Goal: Task Accomplishment & Management: Manage account settings

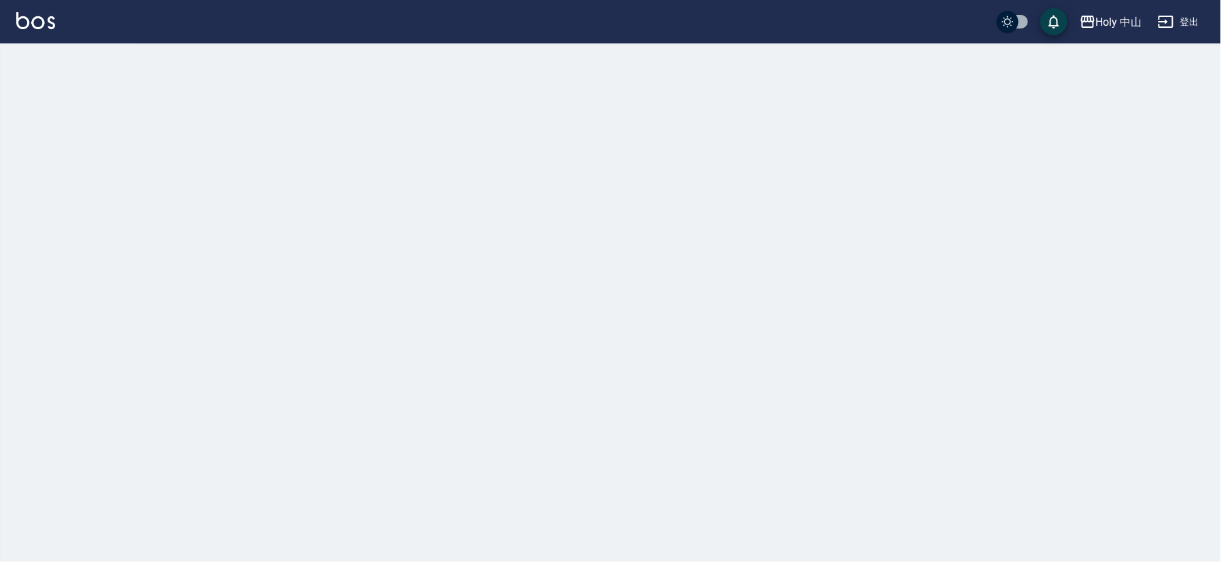
checkbox input "true"
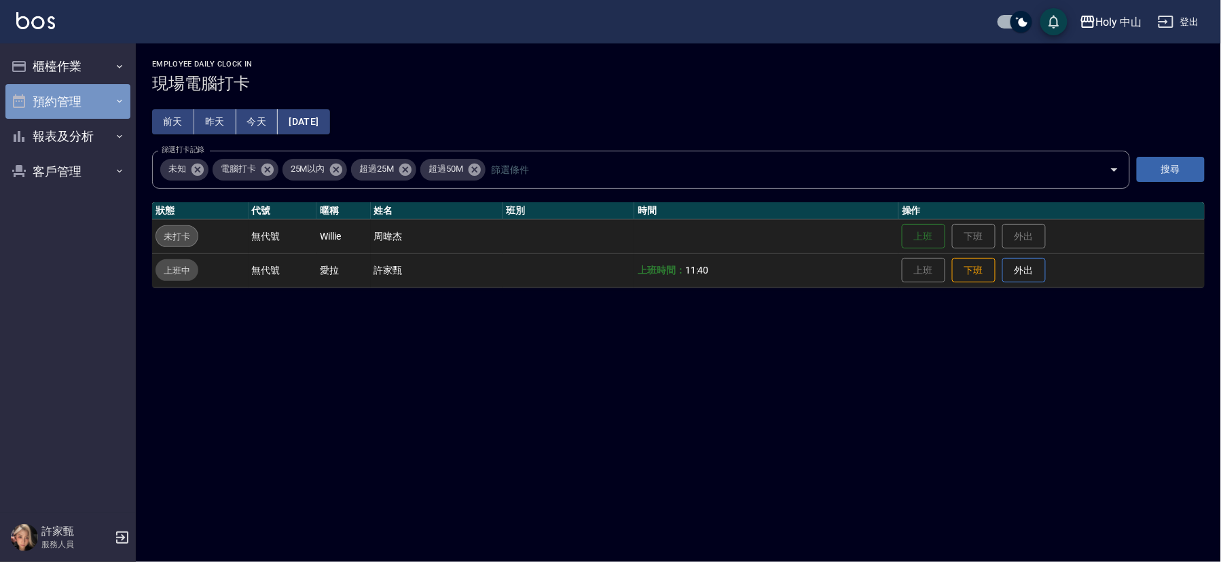
click at [44, 98] on button "預約管理" at bounding box center [67, 101] width 125 height 35
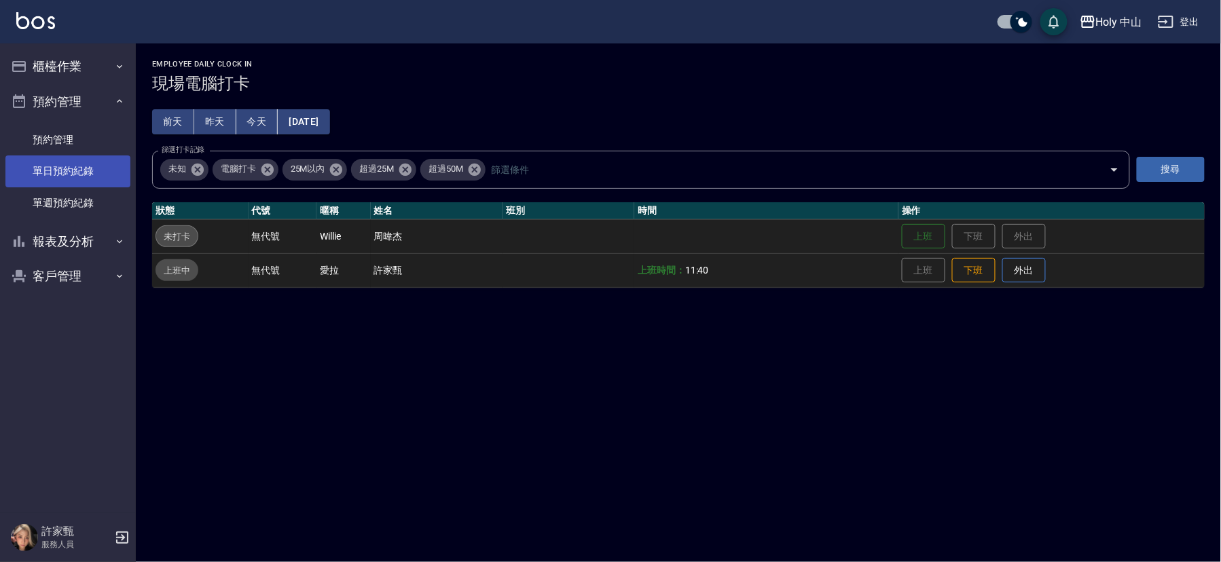
click at [103, 175] on link "單日預約紀錄" at bounding box center [67, 170] width 125 height 31
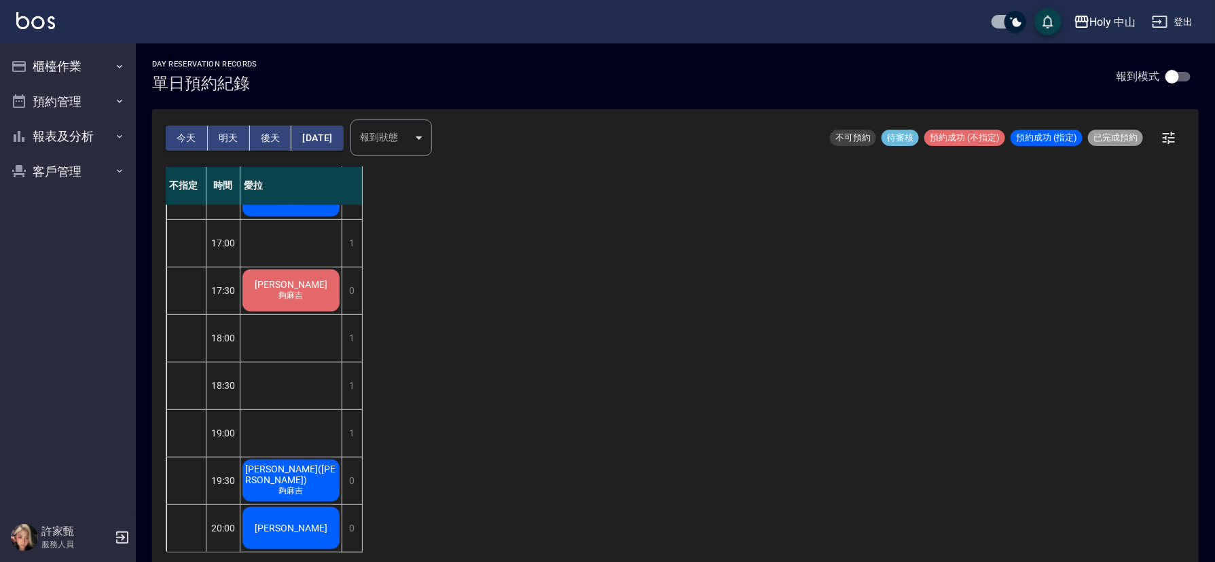
click at [227, 134] on button "明天" at bounding box center [229, 138] width 42 height 25
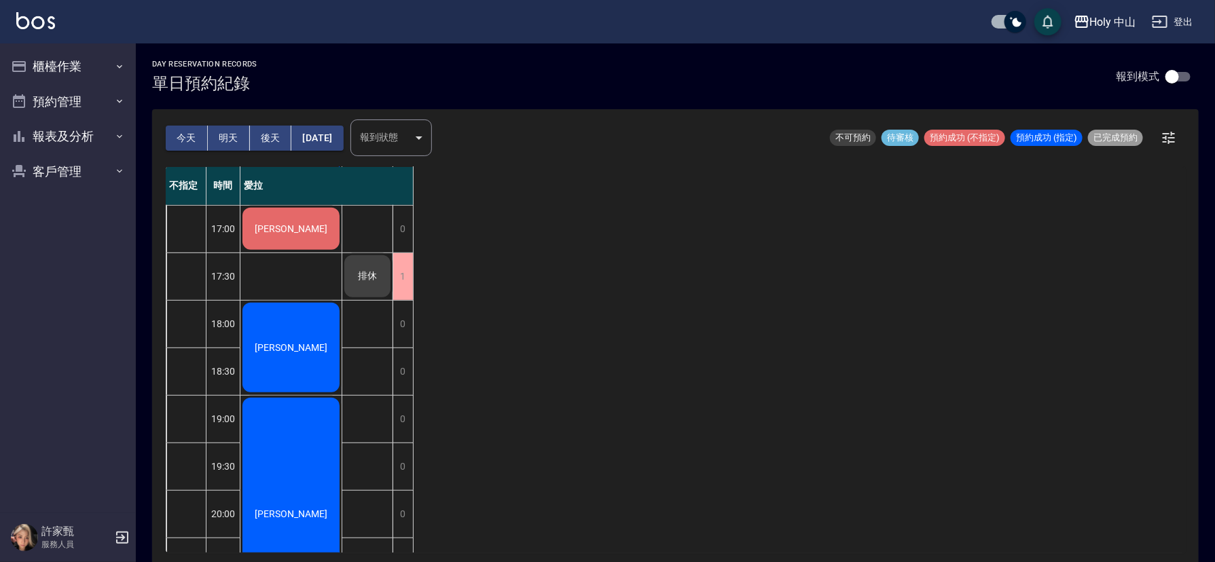
click at [278, 137] on button "後天" at bounding box center [271, 138] width 42 height 25
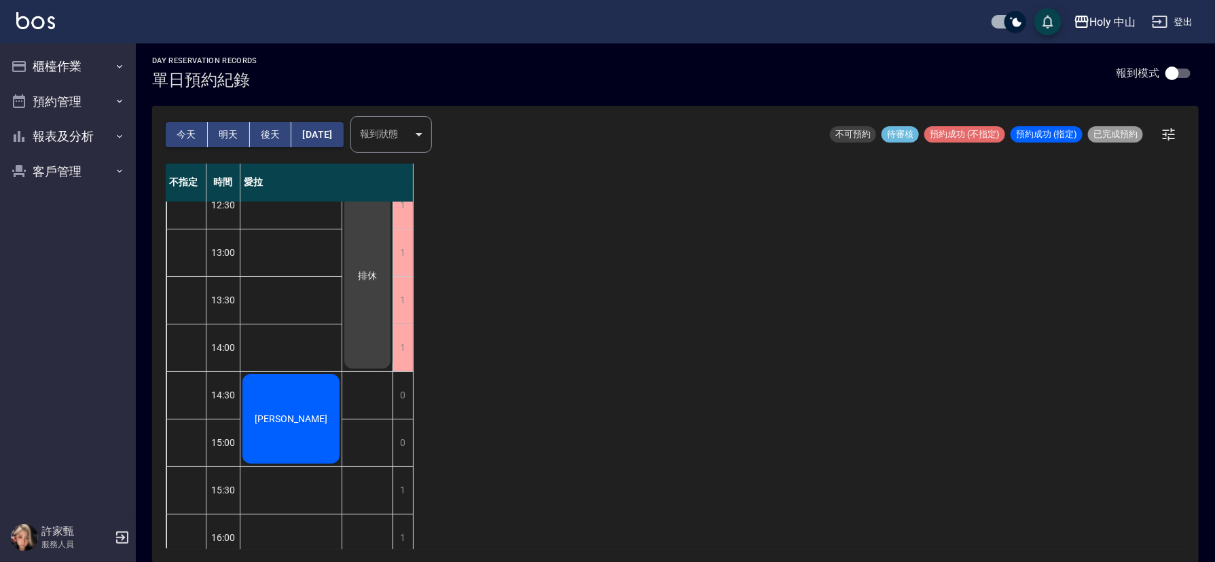
scroll to position [326, 0]
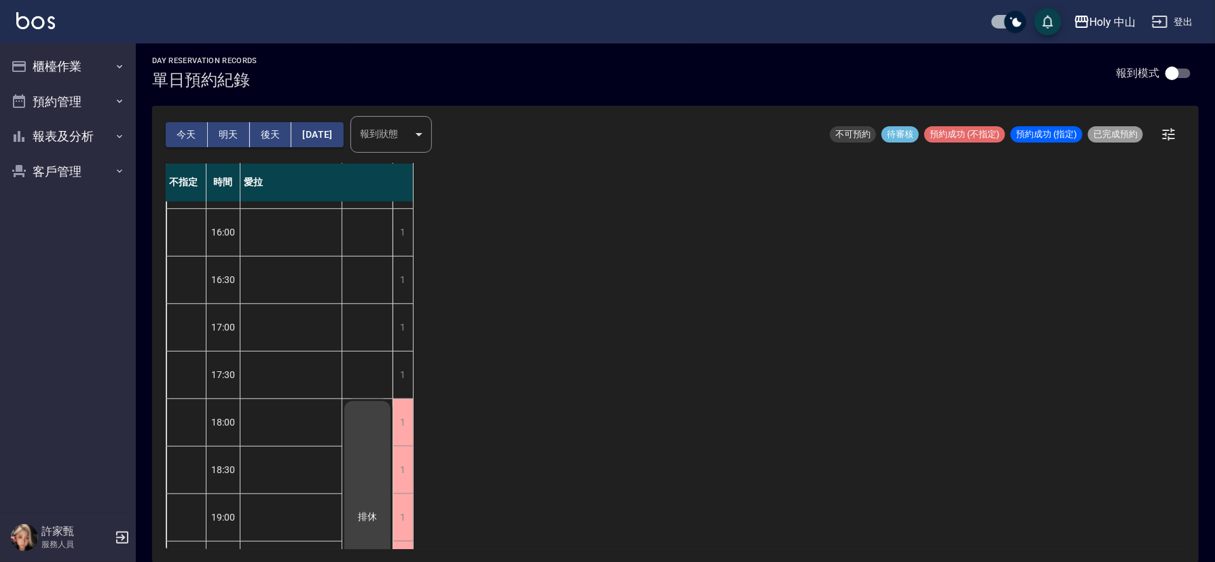
click at [338, 134] on button "2025/09/21" at bounding box center [317, 134] width 52 height 25
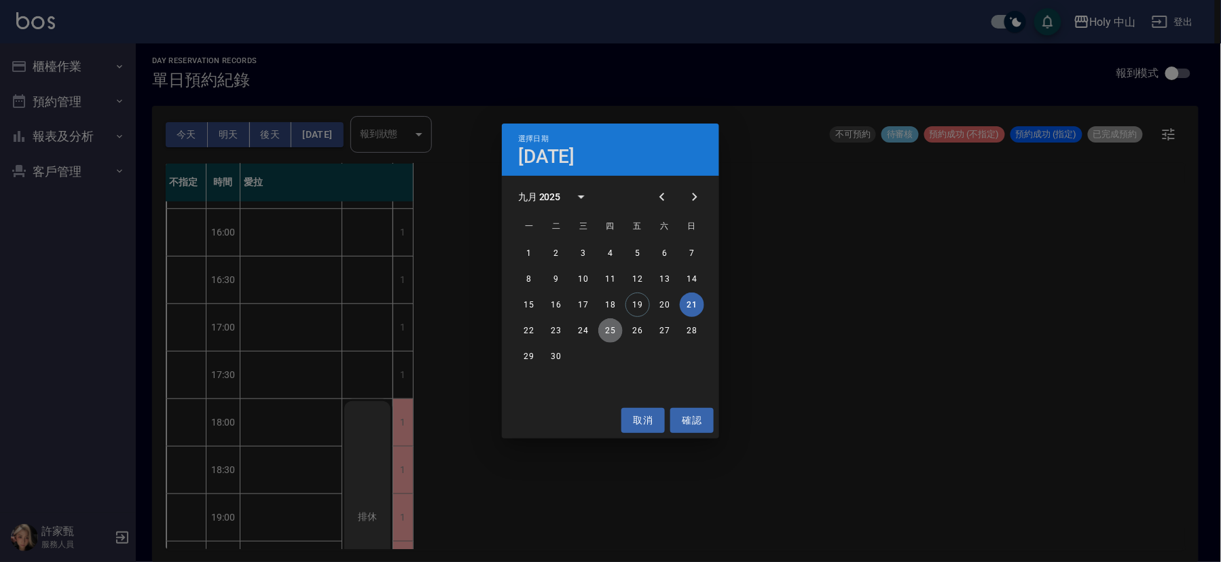
click at [607, 327] on button "25" at bounding box center [610, 330] width 24 height 24
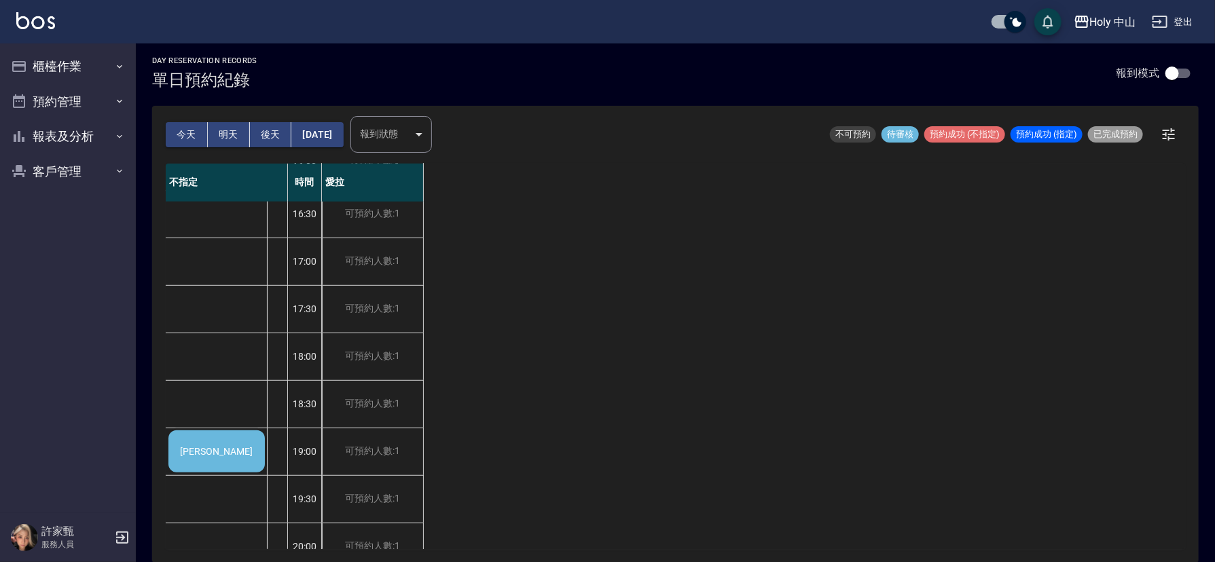
scroll to position [428, 0]
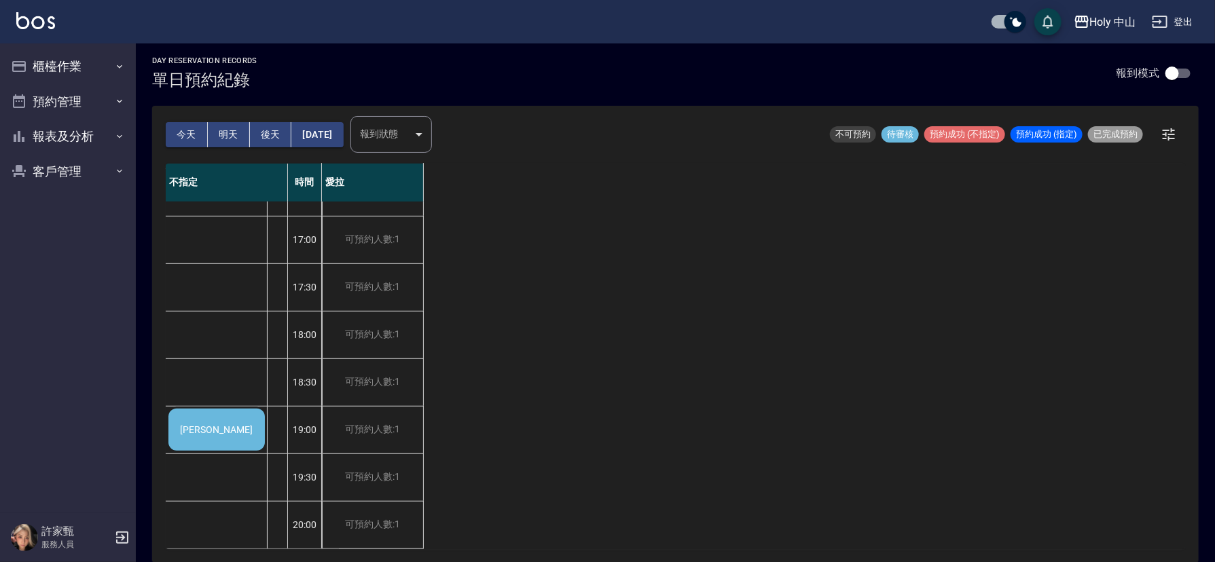
click at [221, 424] on div "Johnny" at bounding box center [216, 430] width 100 height 46
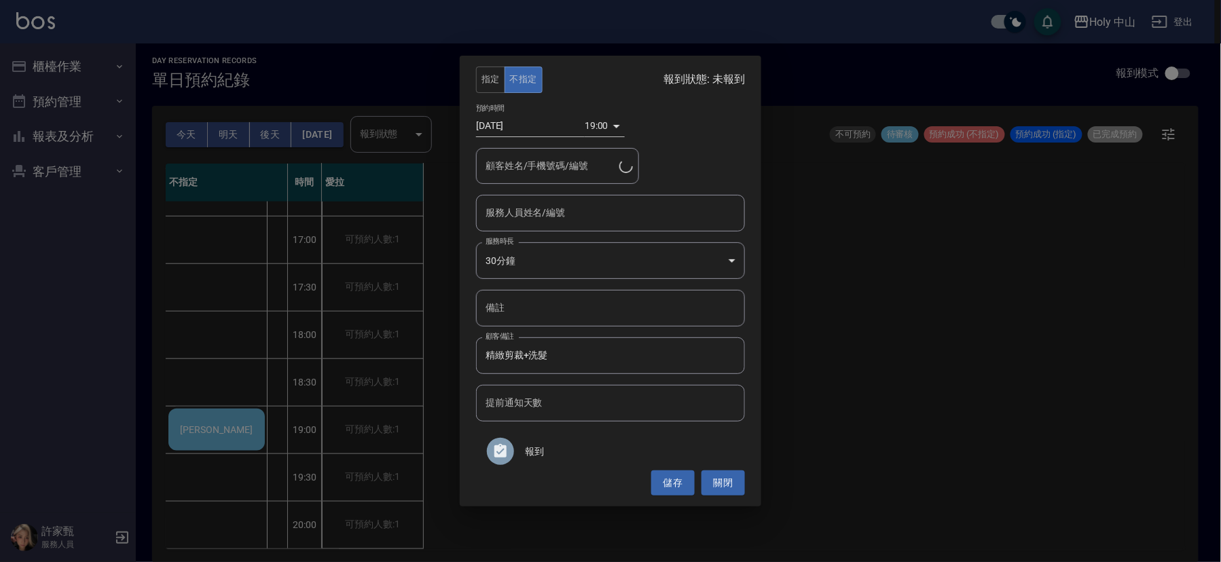
type input "Johnny/0929221777"
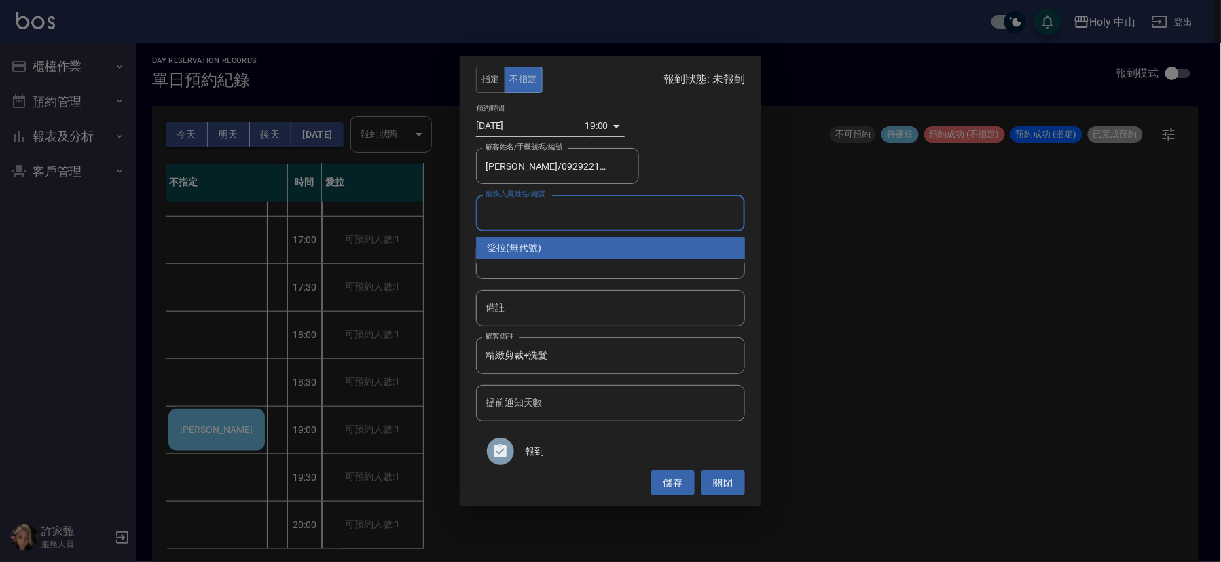
click at [623, 217] on input "服務人員姓名/編號" at bounding box center [610, 213] width 257 height 24
click at [568, 253] on div "愛拉 (無代號)" at bounding box center [610, 248] width 269 height 22
type input "愛拉(無代號)"
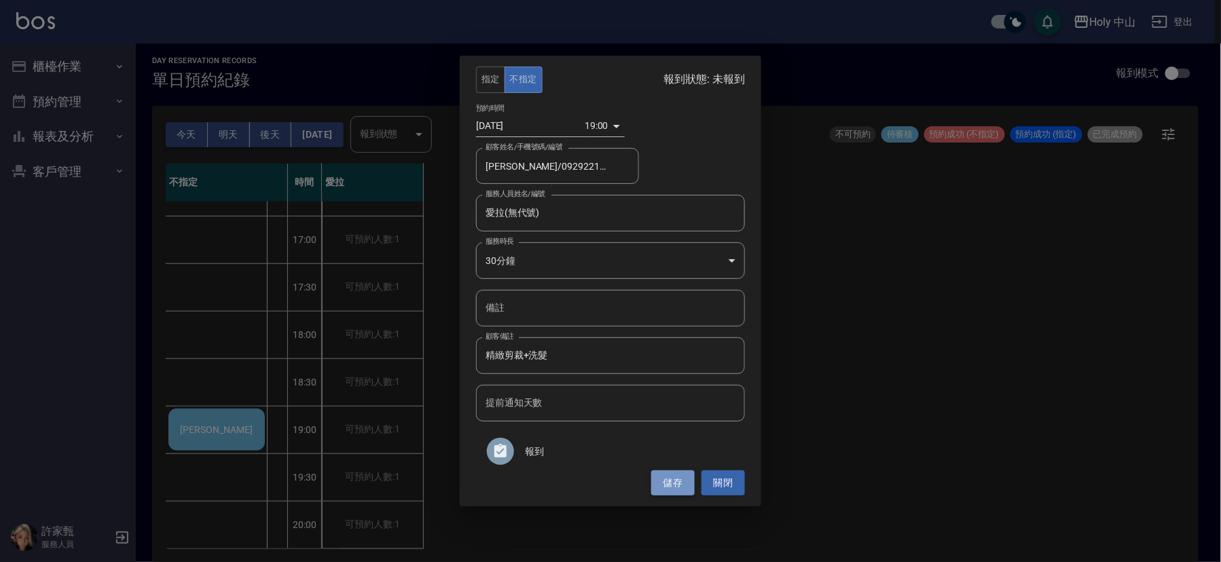
click at [674, 482] on button "儲存" at bounding box center [672, 483] width 43 height 25
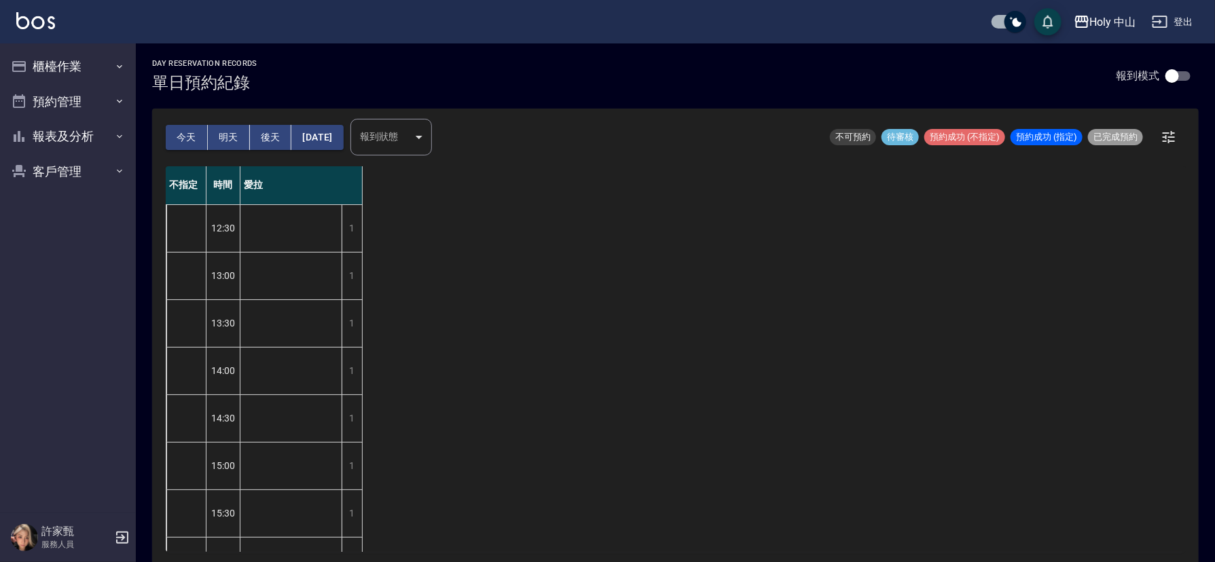
scroll to position [0, 0]
click at [177, 128] on button "今天" at bounding box center [187, 138] width 42 height 25
click at [194, 141] on button "今天" at bounding box center [187, 138] width 42 height 25
